Goal: Information Seeking & Learning: Learn about a topic

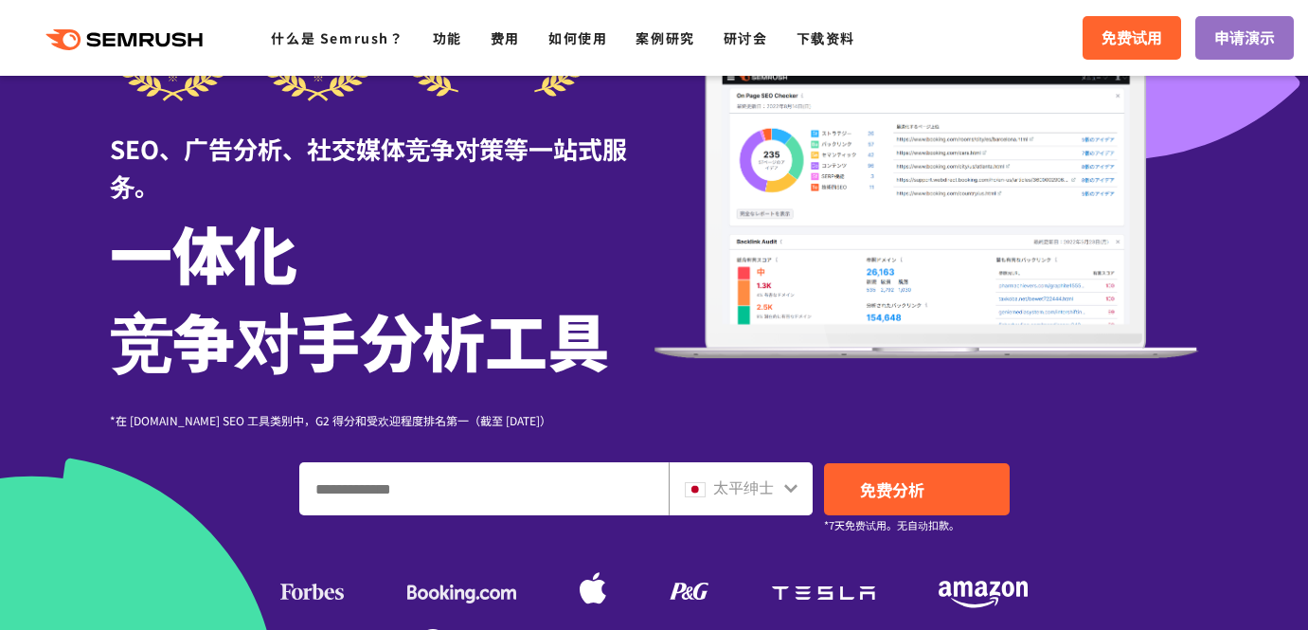
scroll to position [143, 0]
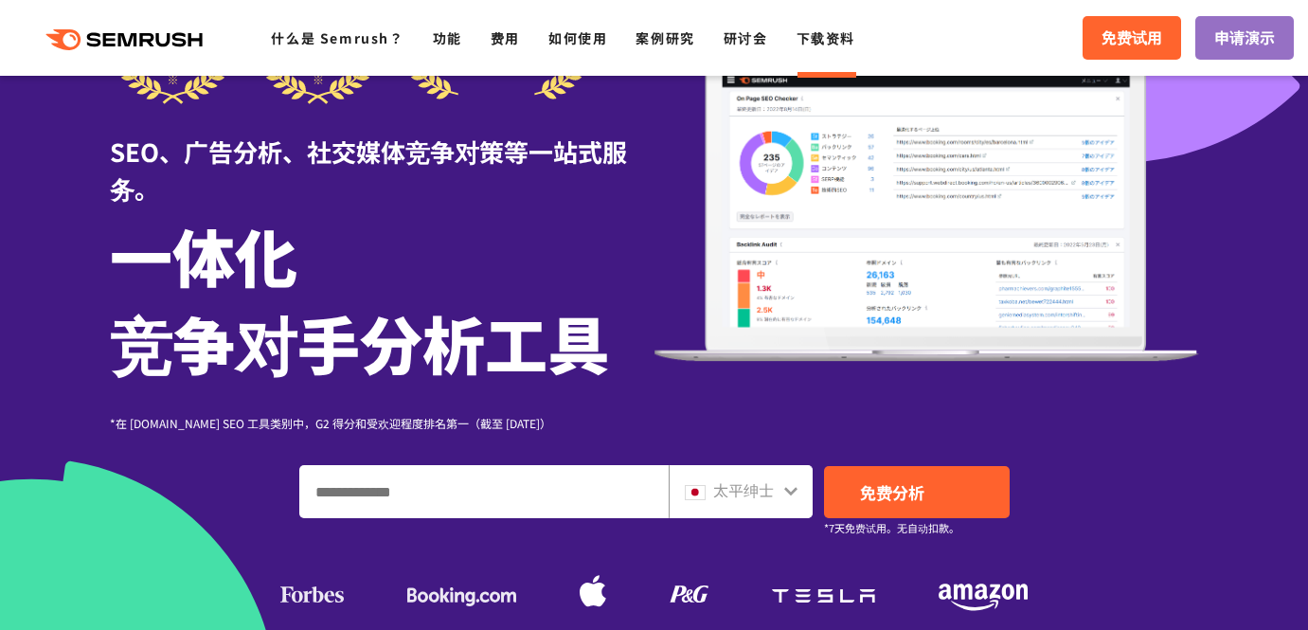
click at [837, 36] on font "下载资料" at bounding box center [826, 37] width 59 height 19
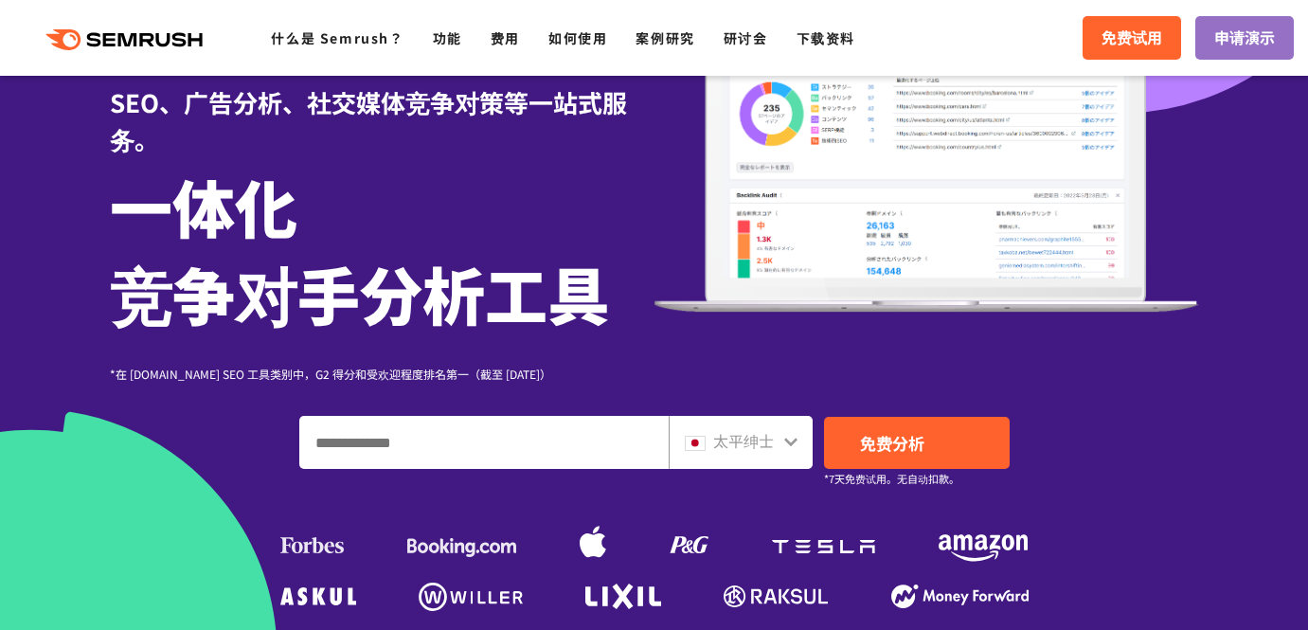
scroll to position [204, 0]
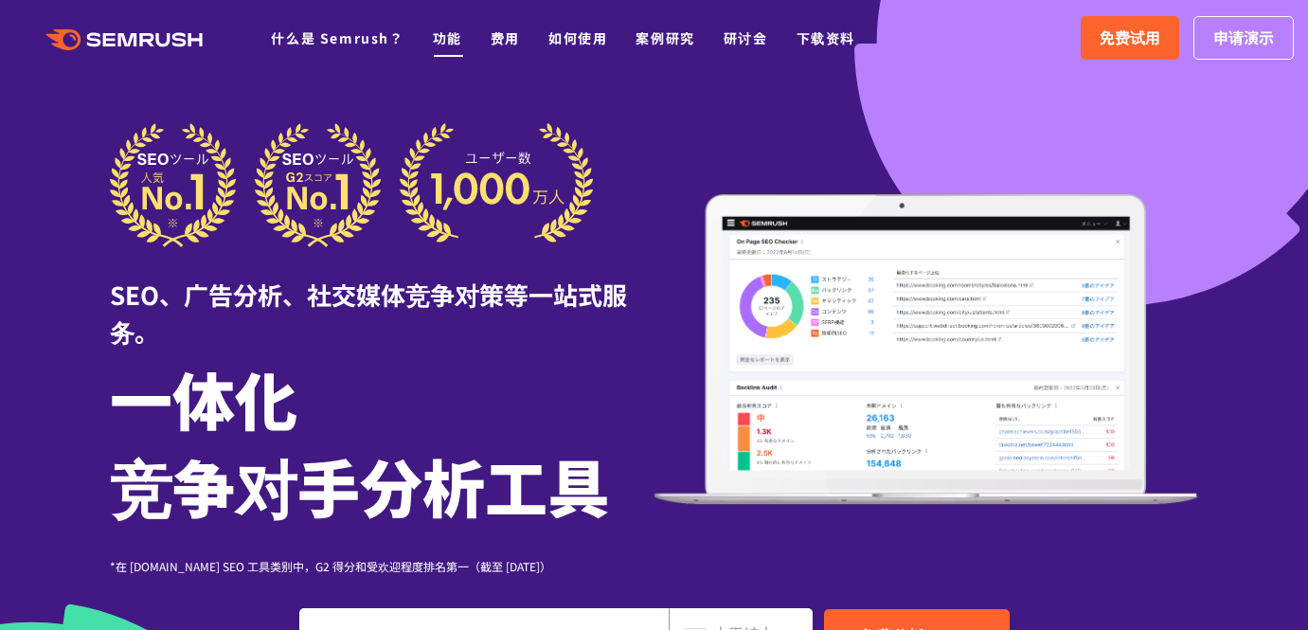
click at [453, 37] on font "功能" at bounding box center [447, 37] width 29 height 19
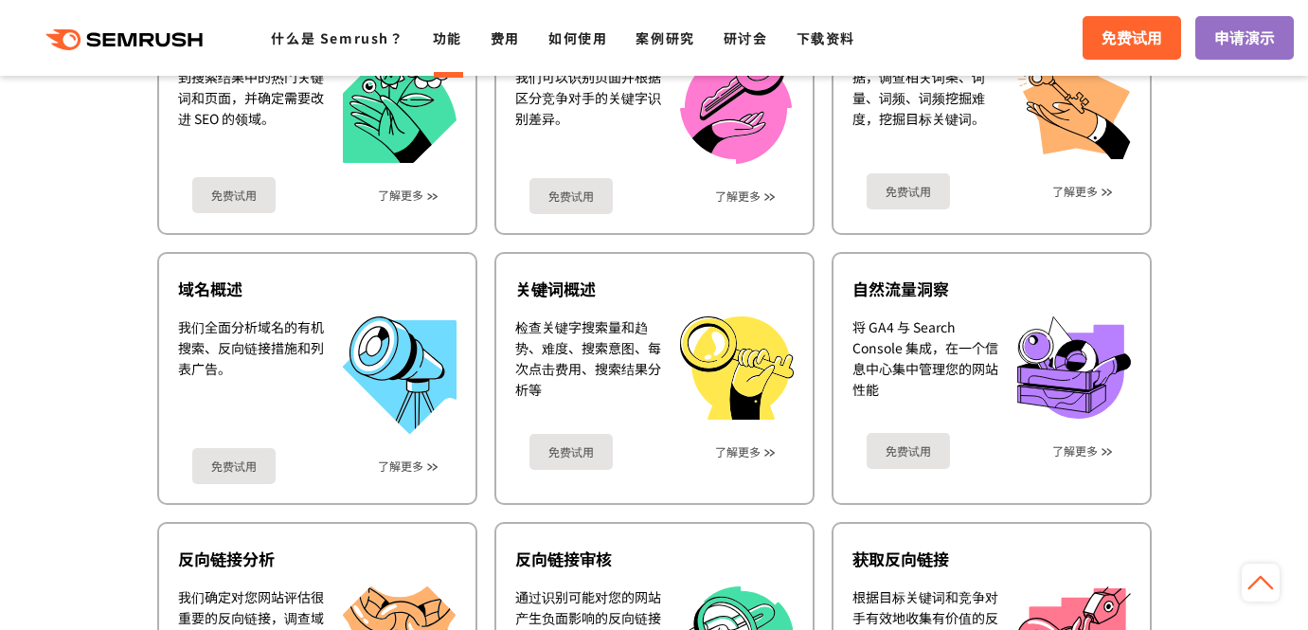
scroll to position [754, 0]
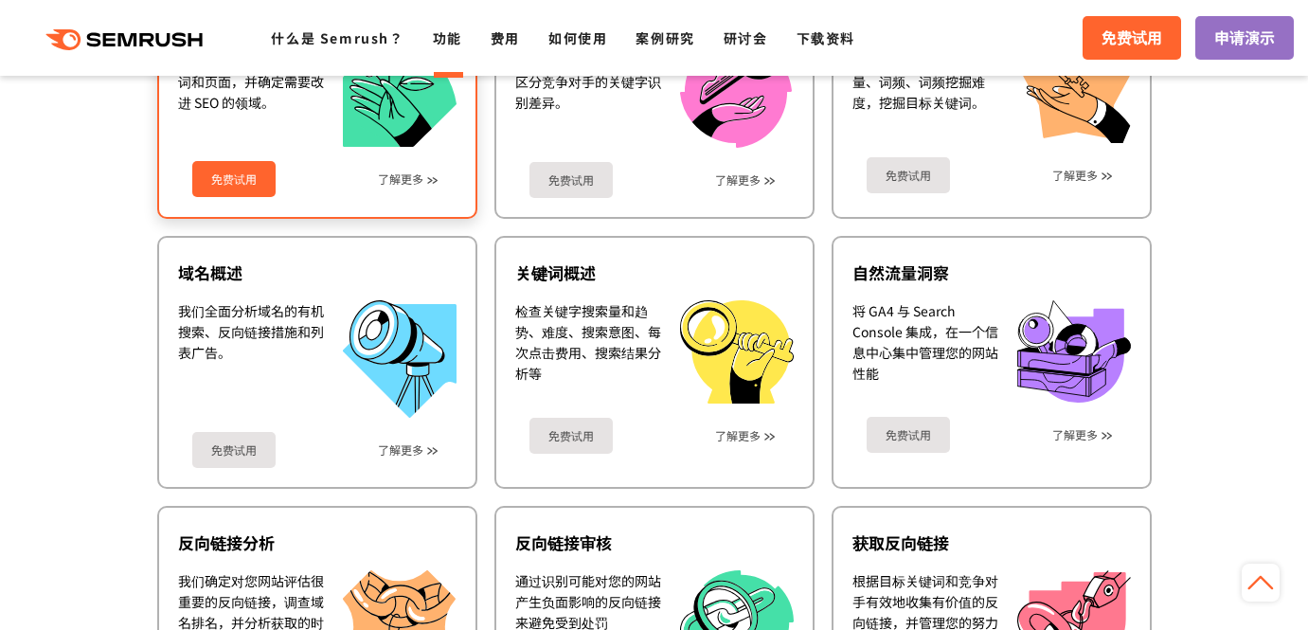
scroll to position [632, 0]
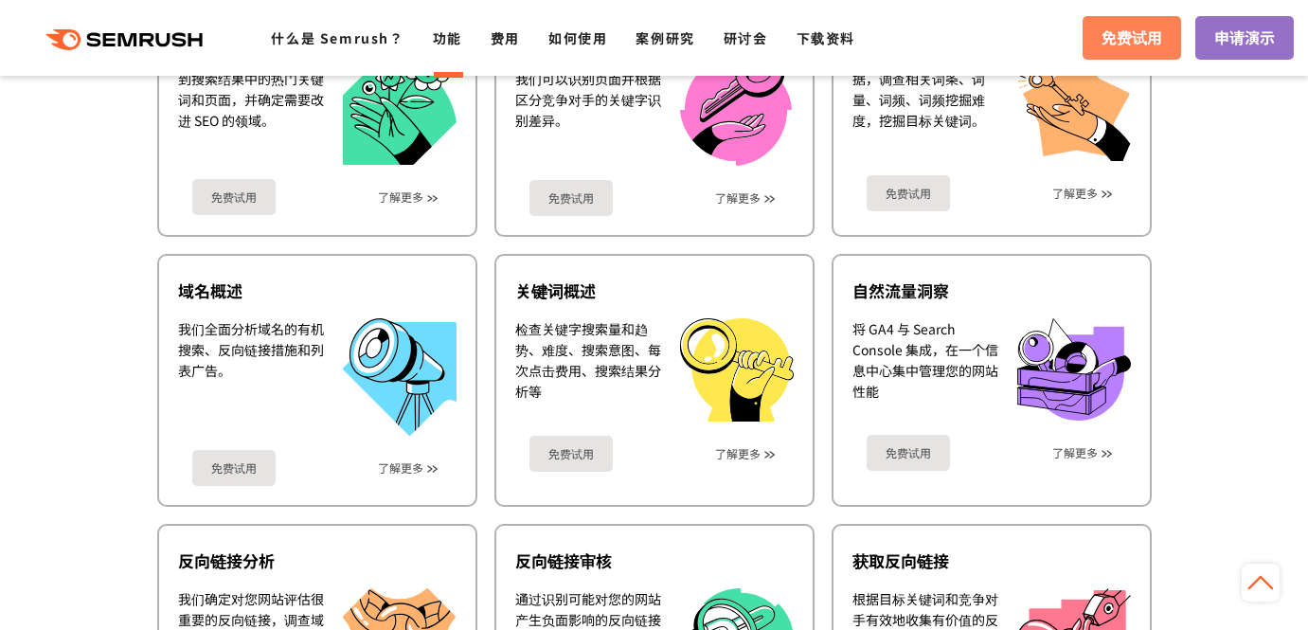
click at [1140, 46] on font "免费试用" at bounding box center [1132, 37] width 61 height 23
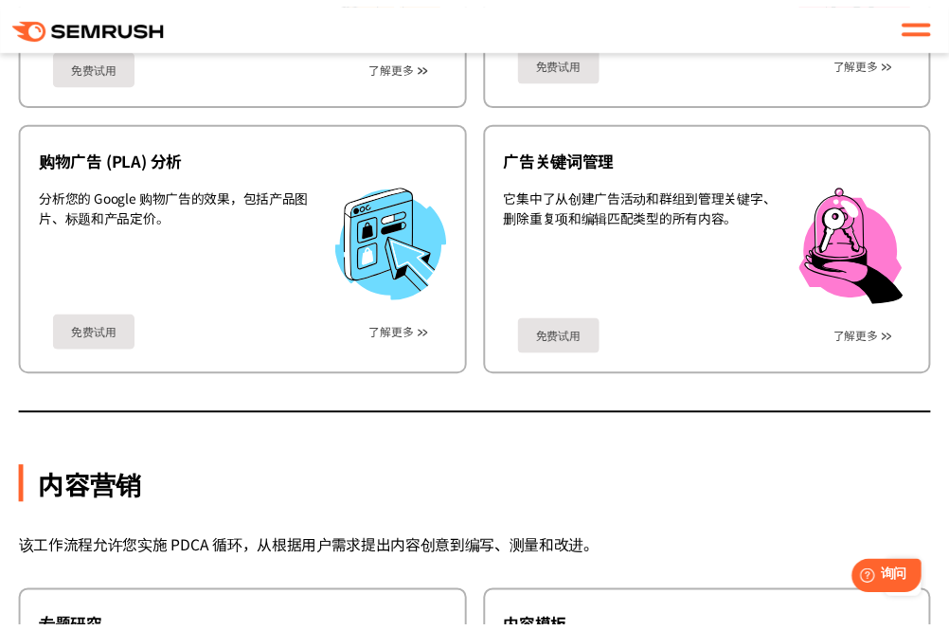
scroll to position [3823, 0]
